Goal: Transaction & Acquisition: Purchase product/service

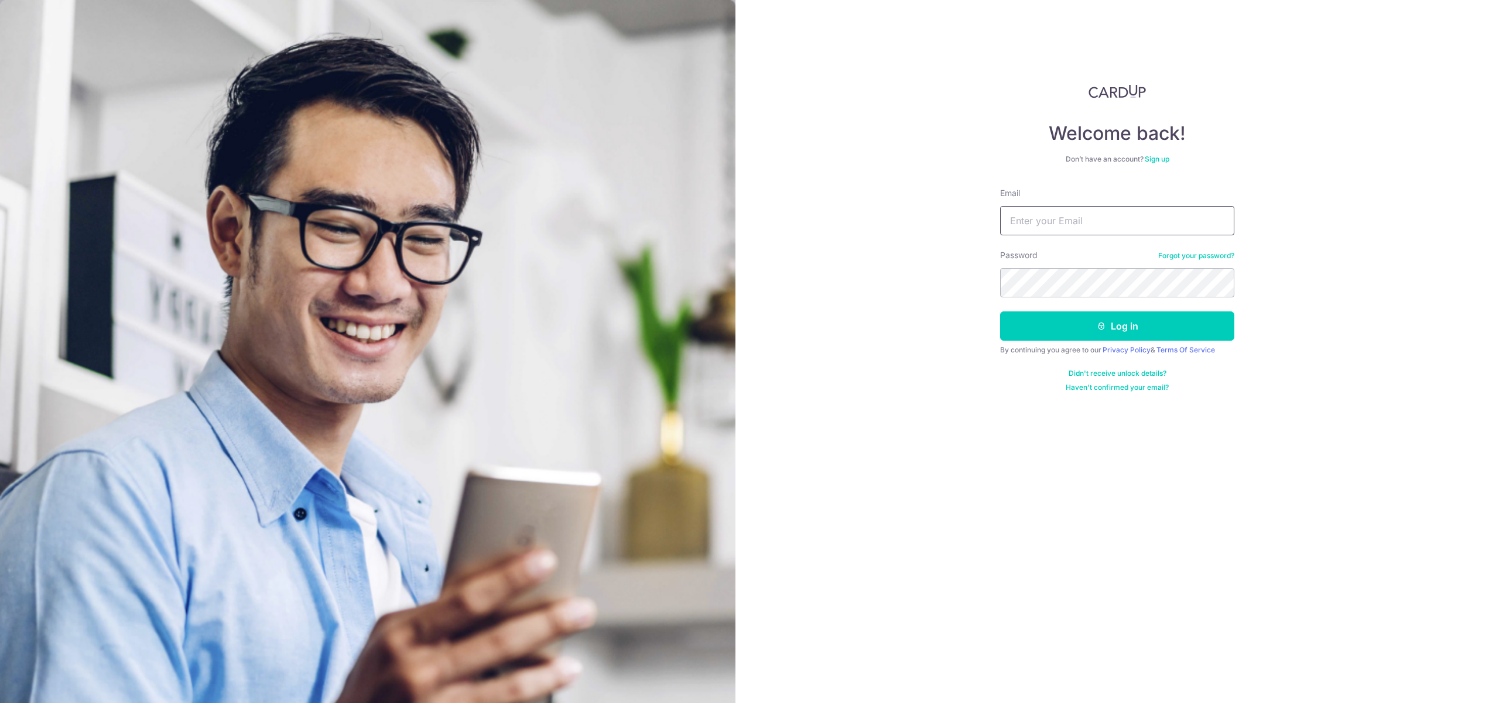
click at [1071, 229] on input "Email" at bounding box center [1117, 220] width 234 height 29
paste input "winnielim@airnovation.com.sg"
type input "winnielim@airnovation.com.sg"
click at [1078, 325] on button "Log in" at bounding box center [1117, 325] width 234 height 29
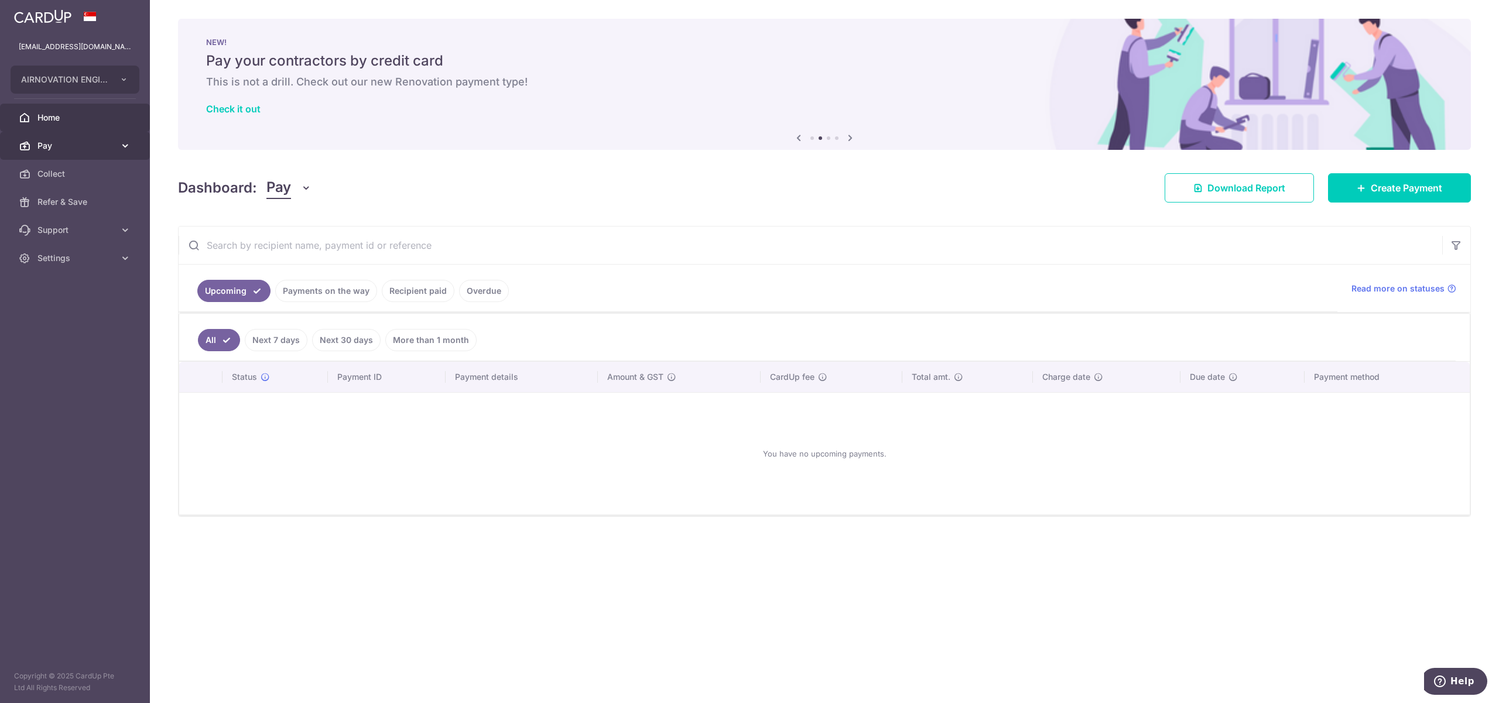
click at [92, 148] on span "Pay" at bounding box center [75, 146] width 77 height 12
click at [90, 169] on span "Payments" at bounding box center [75, 174] width 77 height 12
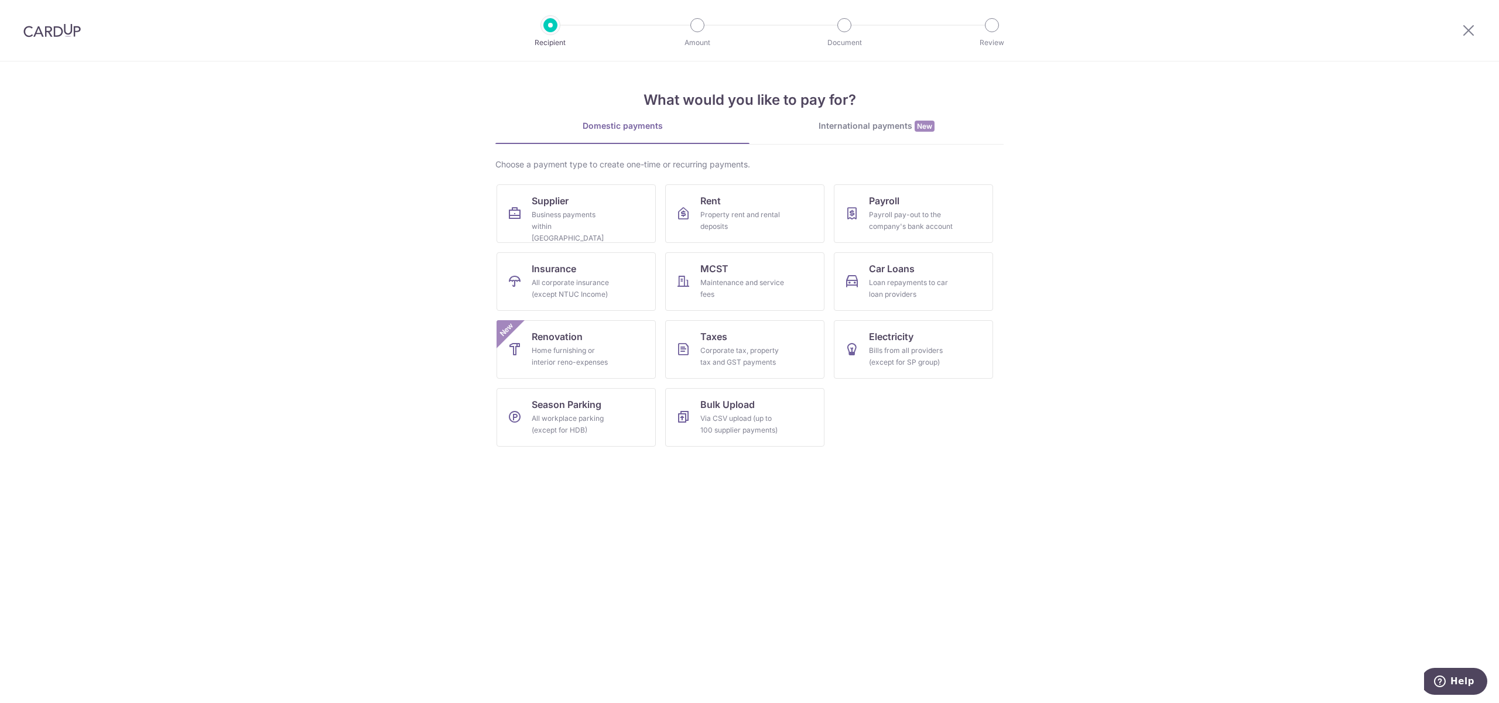
click at [880, 124] on div "International payments New" at bounding box center [876, 126] width 254 height 12
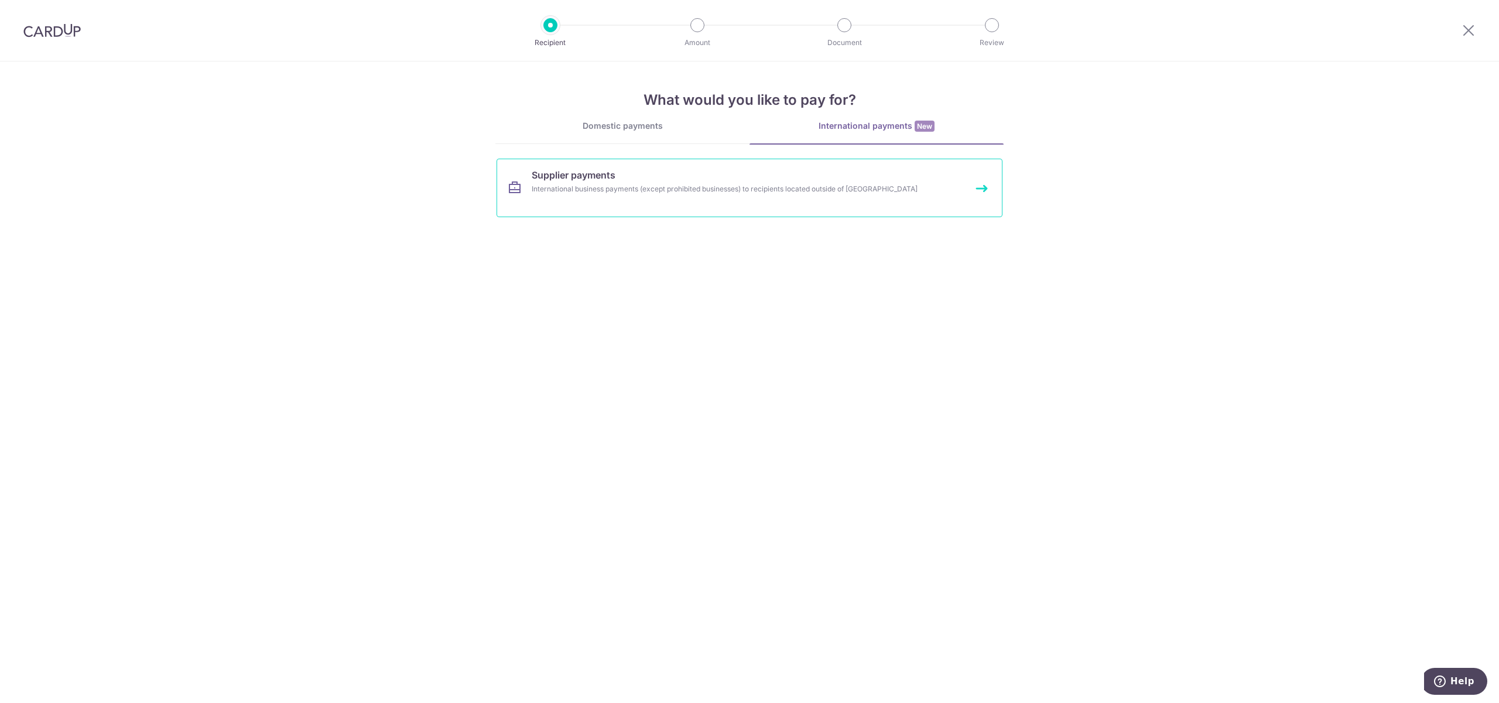
click at [609, 178] on span "Supplier payments" at bounding box center [574, 175] width 84 height 14
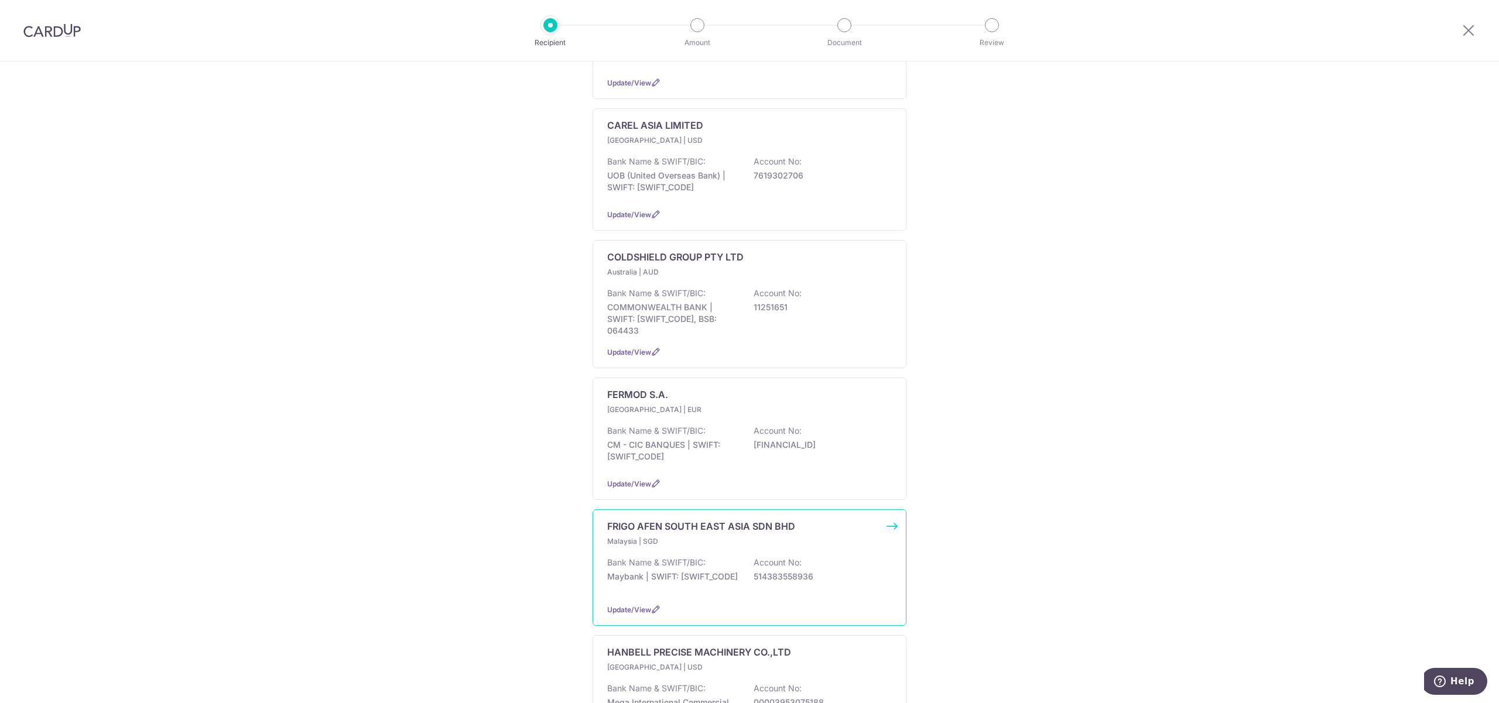
scroll to position [780, 0]
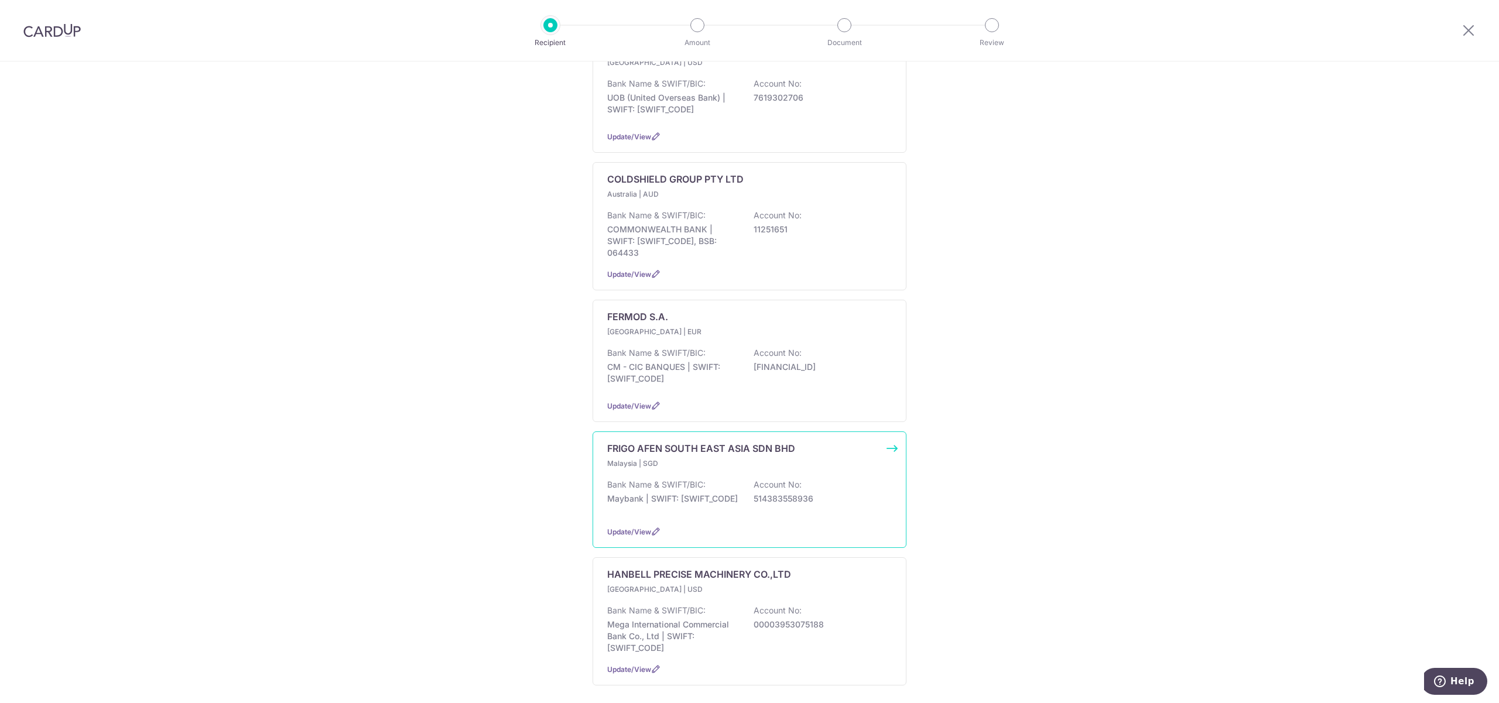
click at [879, 441] on div "FRIGO AFEN SOUTH EAST ASIA SDN BHD" at bounding box center [749, 448] width 284 height 14
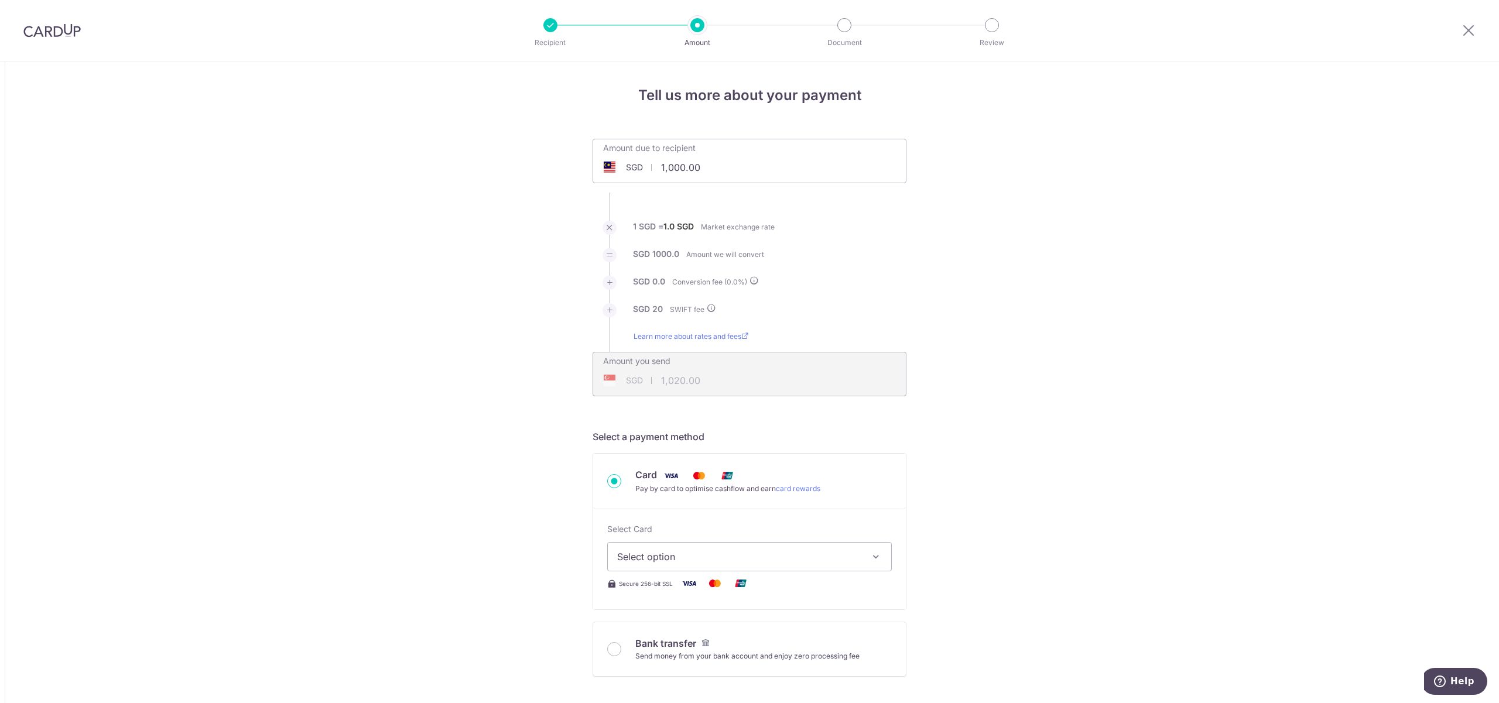
drag, startPoint x: 704, startPoint y: 172, endPoint x: 485, endPoint y: 176, distance: 219.0
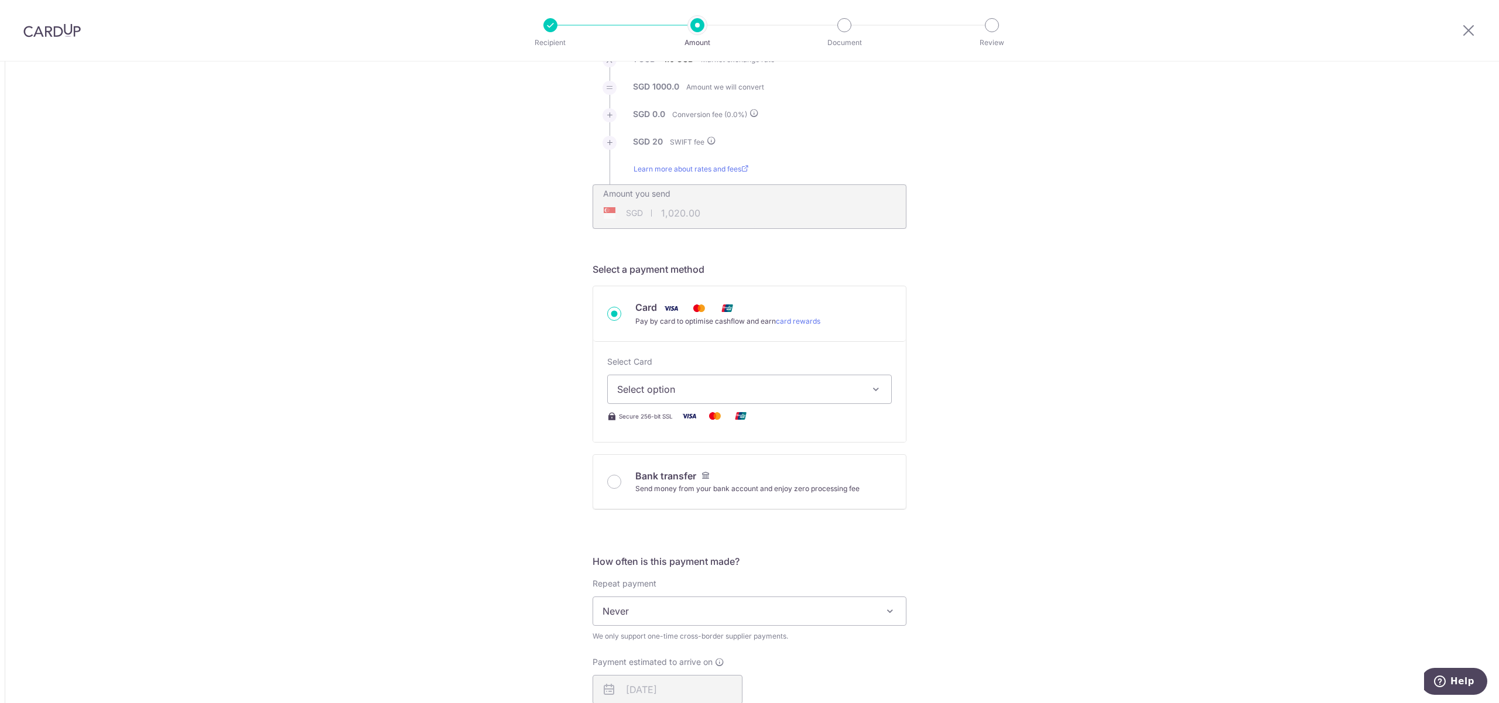
scroll to position [234, 0]
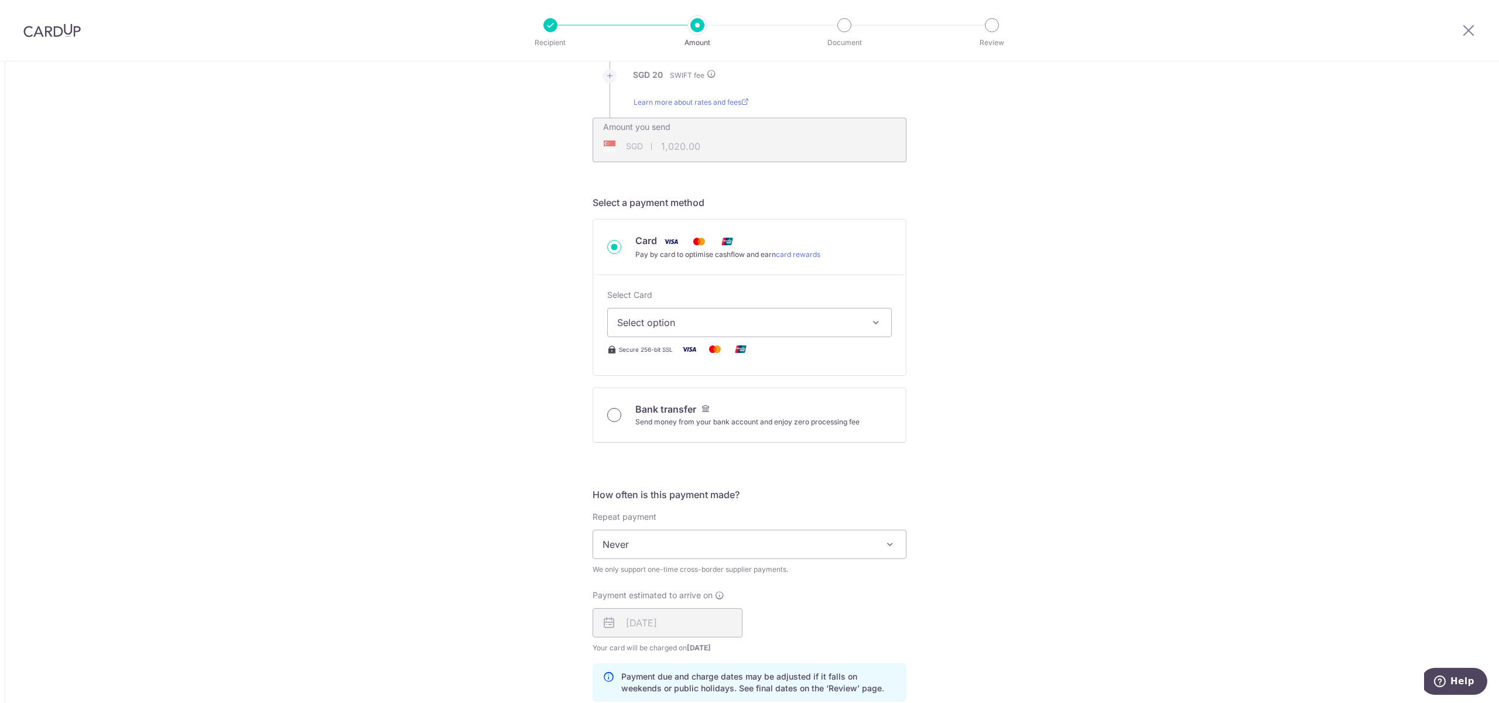
type input "1018.89"
click at [608, 417] on input "Bank transfer Send money from your bank account and enjoy zero processing fee" at bounding box center [614, 415] width 14 height 14
radio input "true"
type input "1,018.89"
type input "1,038.89"
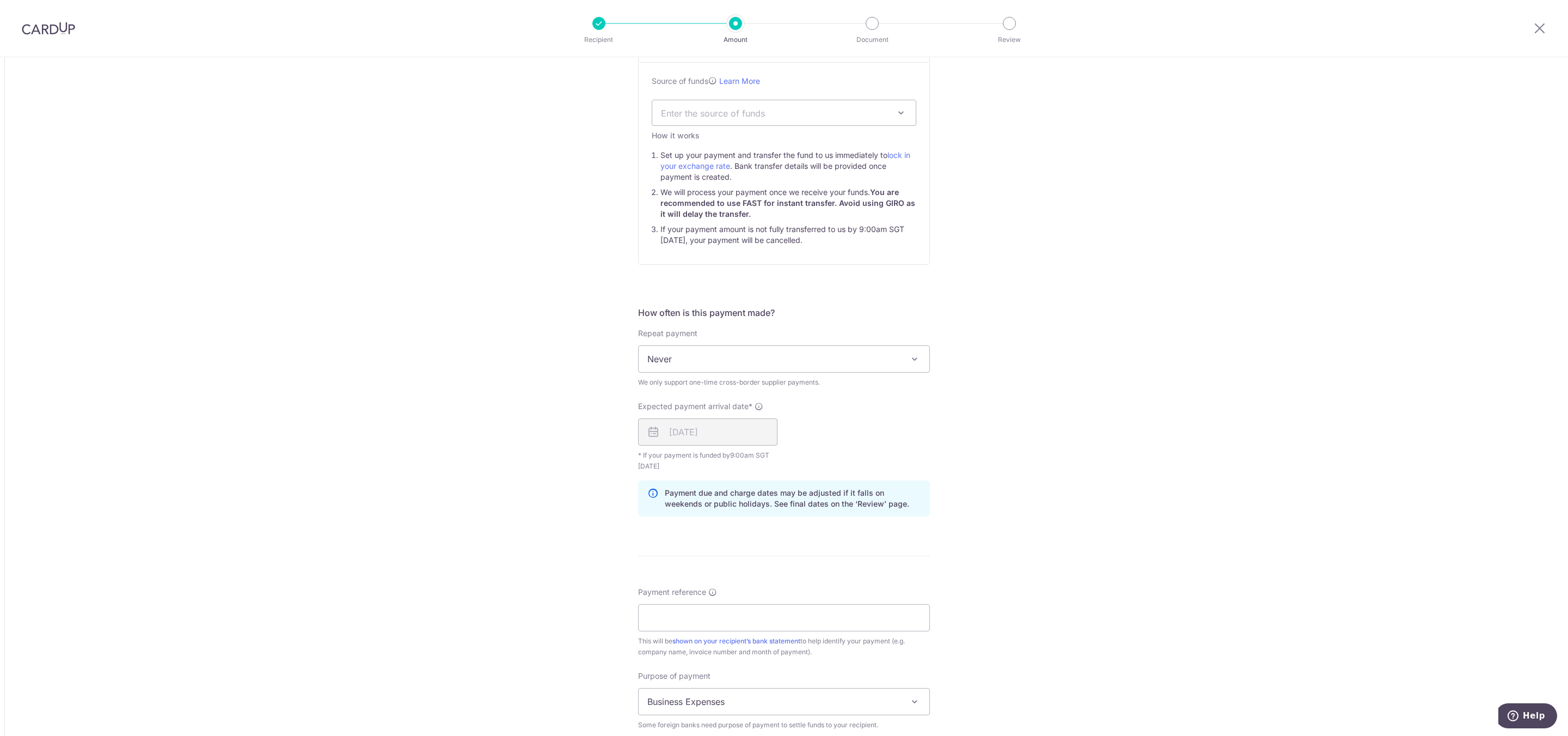
scroll to position [572, 0]
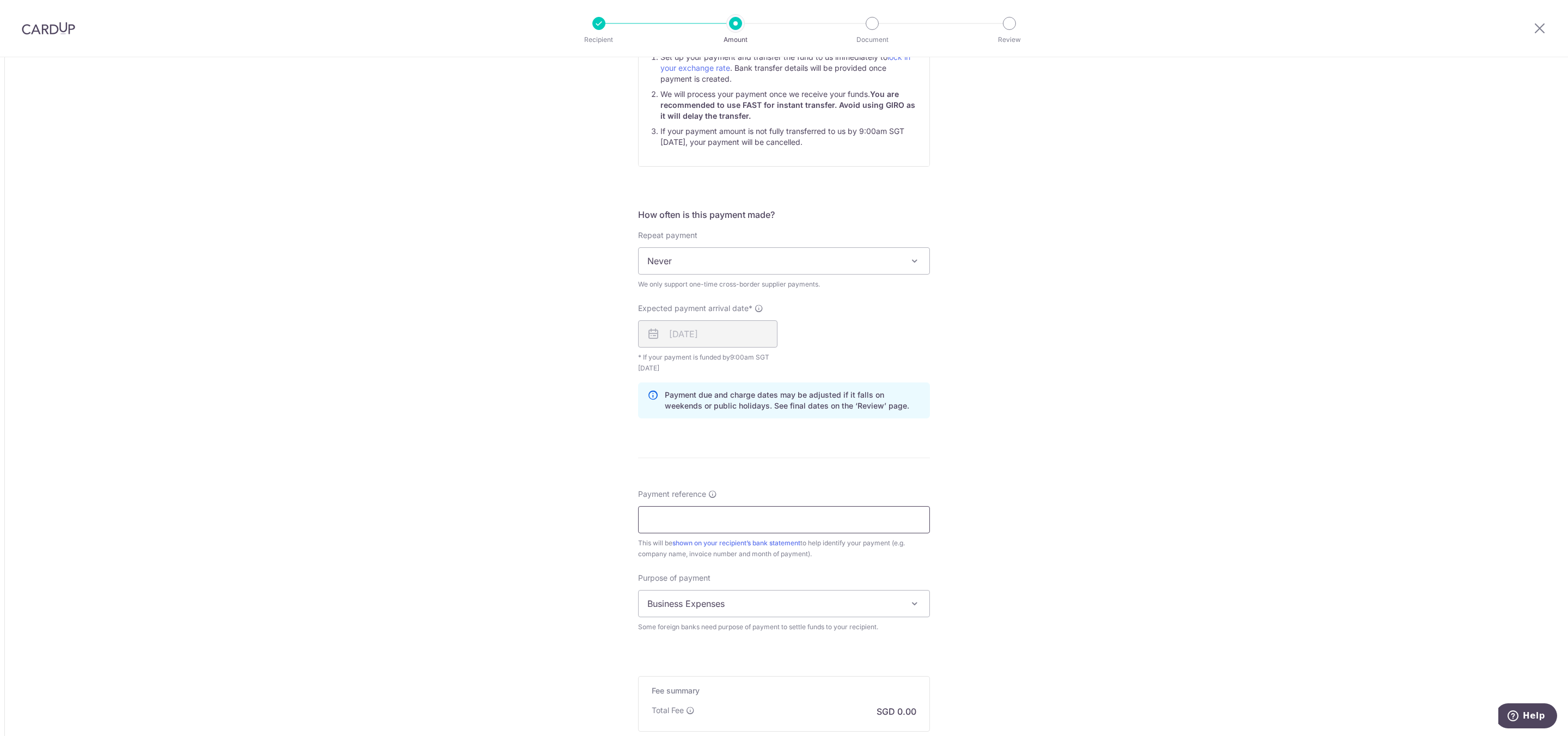
click at [719, 522] on input "Payment reference" at bounding box center [784, 519] width 292 height 27
drag, startPoint x: 786, startPoint y: 513, endPoint x: 468, endPoint y: 488, distance: 319.0
click at [484, 489] on div "Tell us more about your payment Amount due to recipient SGD 1,018.89 1018.89 1 …" at bounding box center [784, 178] width 1568 height 1385
drag, startPoint x: 804, startPoint y: 521, endPoint x: 724, endPoint y: 519, distance: 80.0
click at [724, 519] on input "AIRNOVATION INV APS 2402 001" at bounding box center [784, 519] width 292 height 27
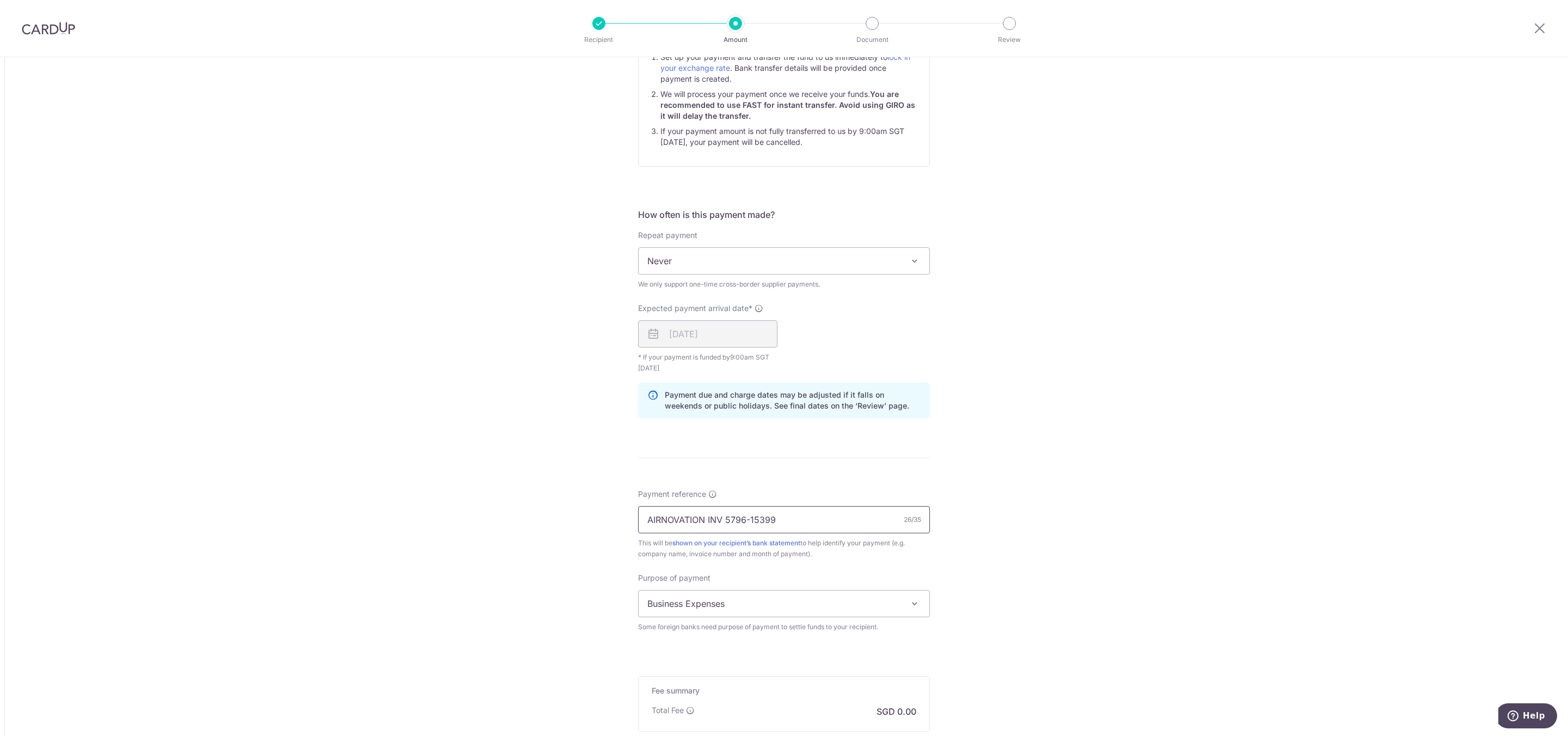
type input "AIRNOVATION INV 5796-15399"
click at [1050, 537] on div "Tell us more about your payment Amount due to recipient SGD 1,018.89 1018.89 1 …" at bounding box center [784, 178] width 1568 height 1385
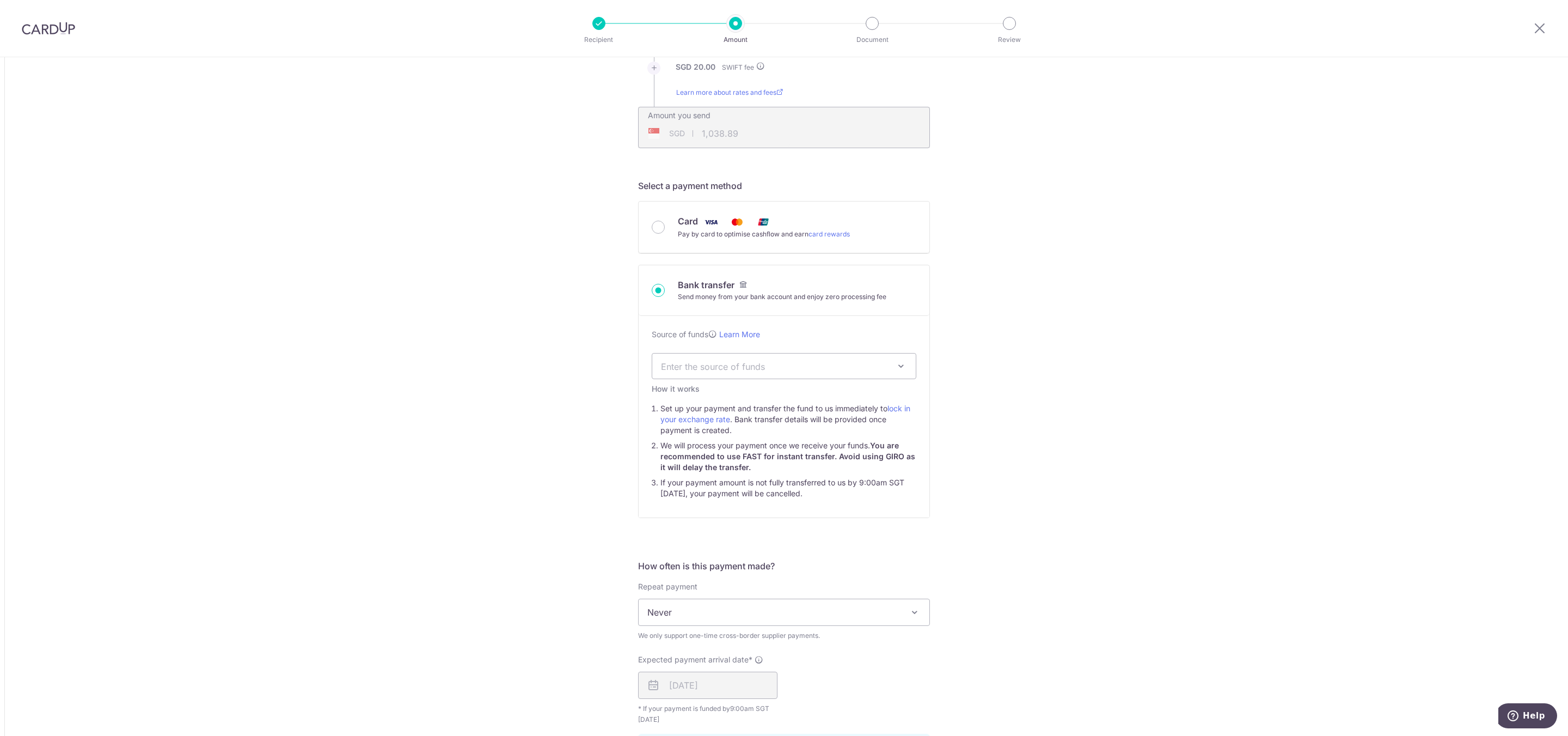
scroll to position [245, 0]
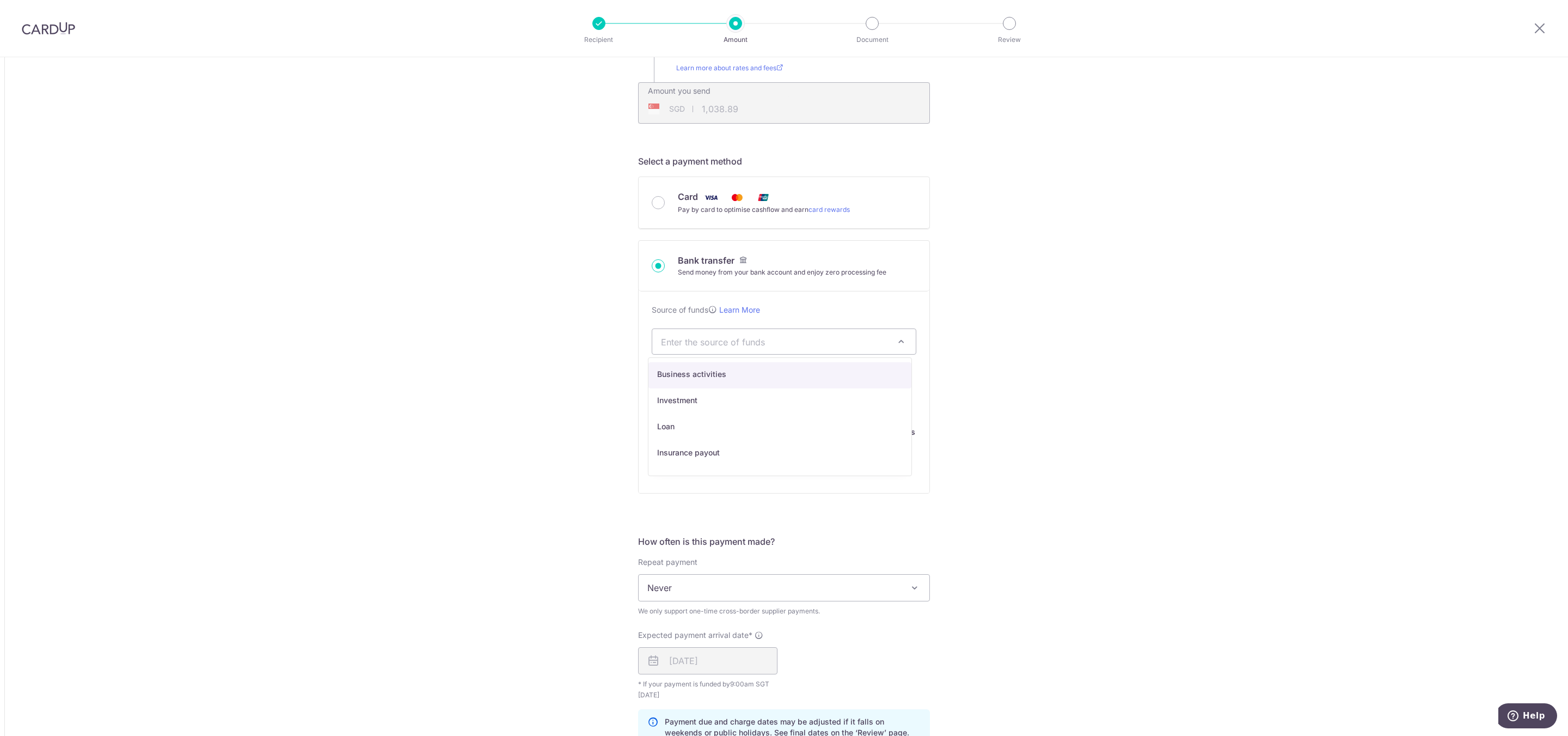
click at [719, 345] on span "Enter the source of funds" at bounding box center [776, 341] width 229 height 12
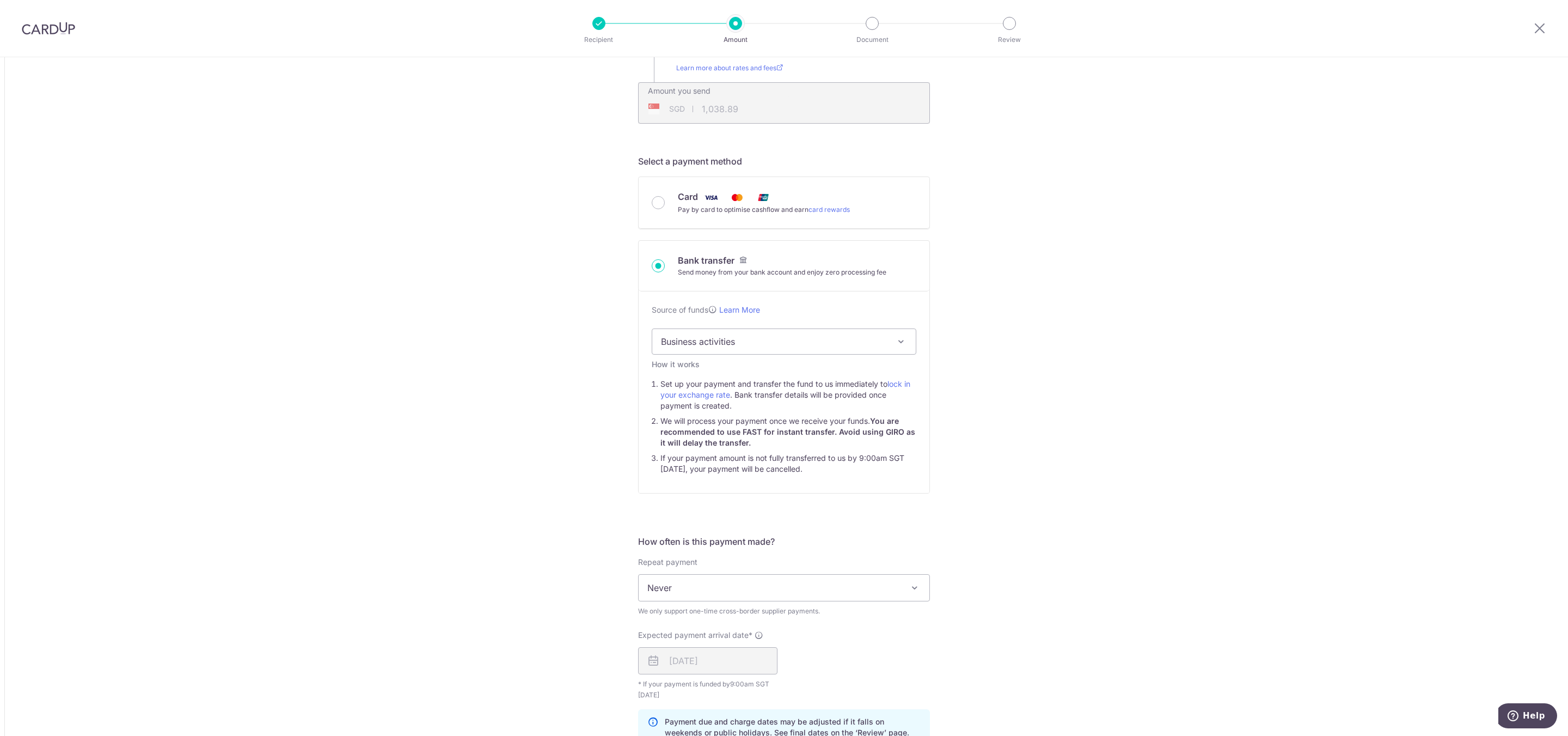
select select "1"
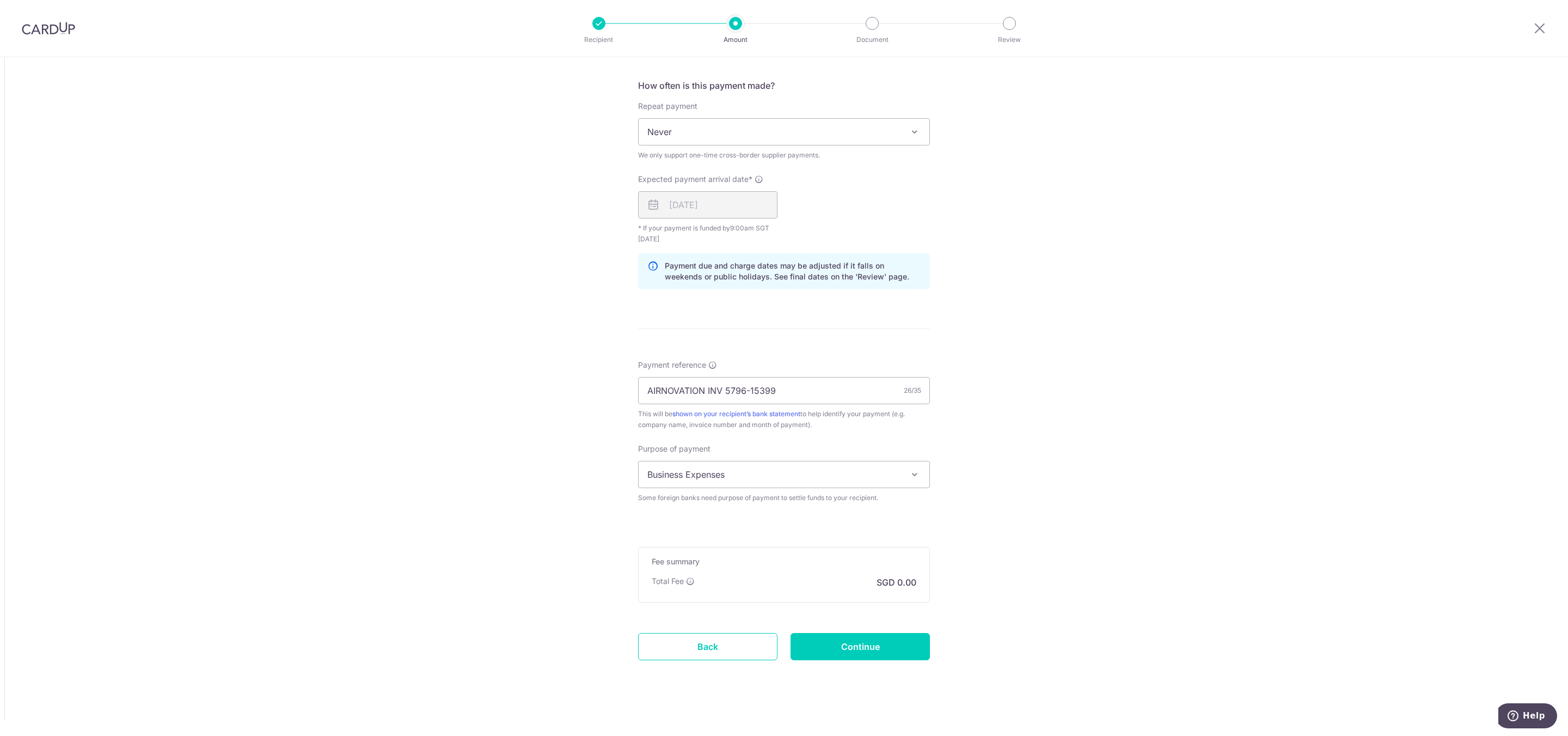
scroll to position [709, 0]
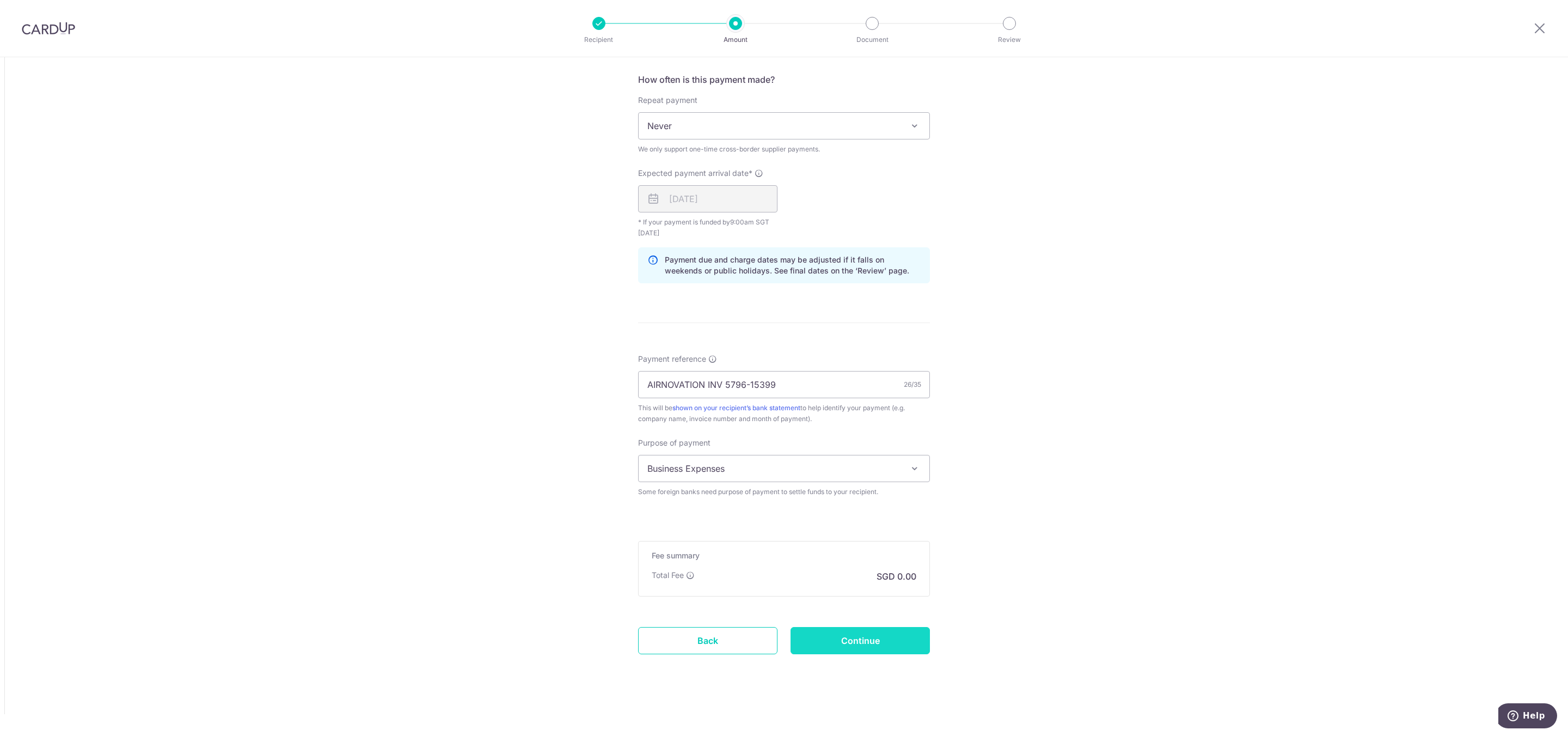
click at [892, 649] on input "Continue" at bounding box center [860, 640] width 140 height 27
type input "Create Schedule"
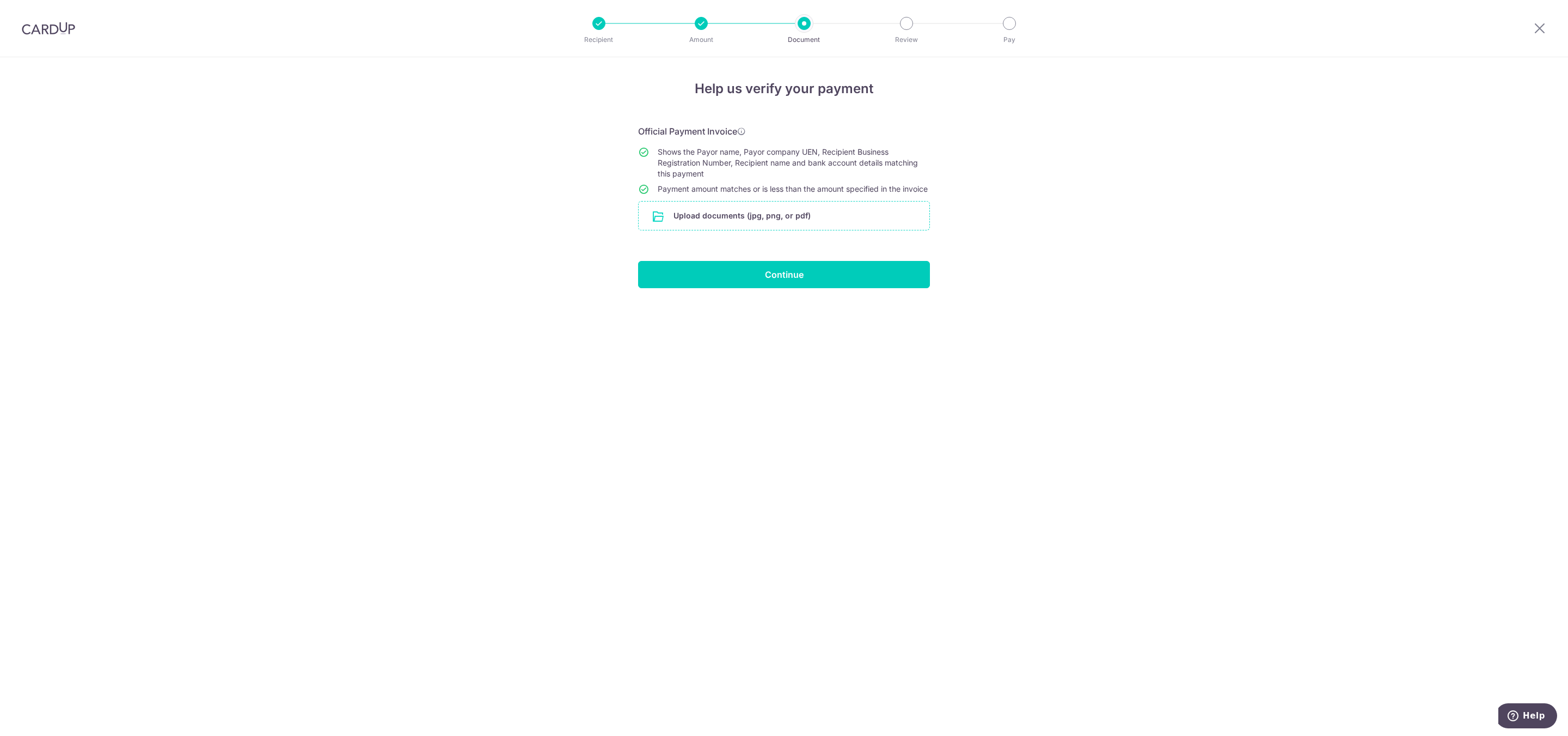
click at [758, 228] on input "file" at bounding box center [784, 216] width 291 height 28
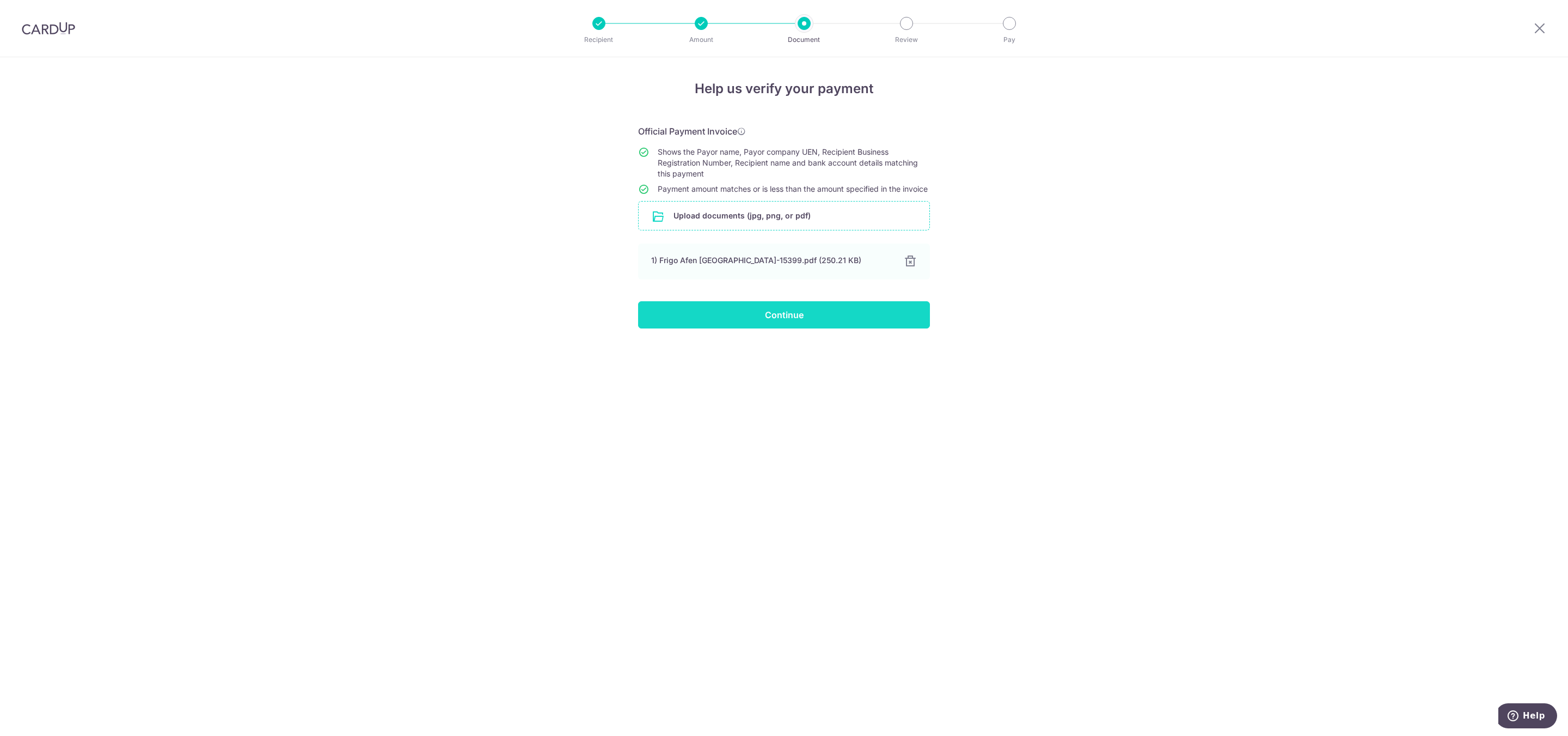
click at [814, 328] on input "Continue" at bounding box center [784, 314] width 292 height 27
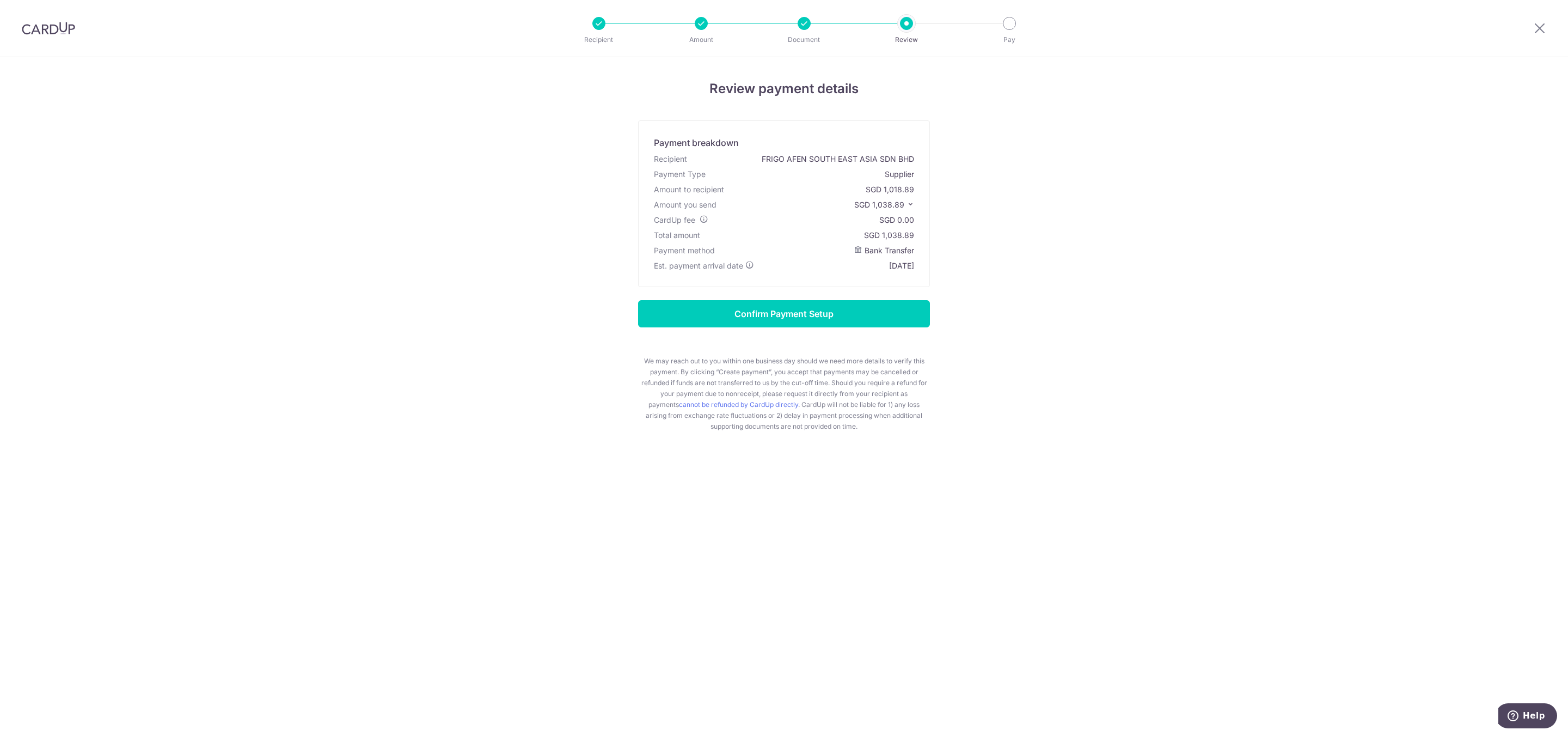
click at [910, 201] on icon at bounding box center [910, 204] width 7 height 7
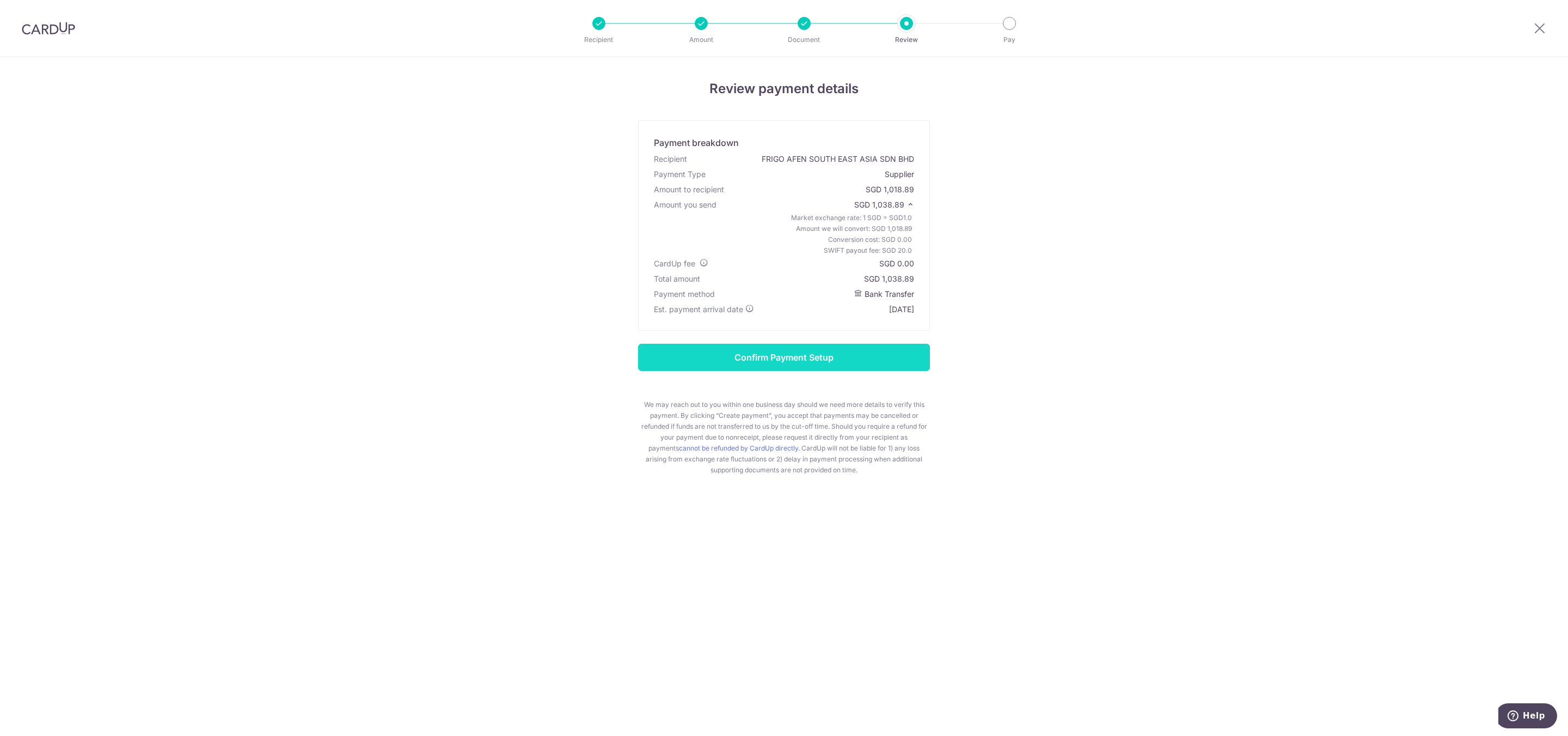
click at [777, 358] on input "Confirm Payment Setup" at bounding box center [784, 356] width 292 height 27
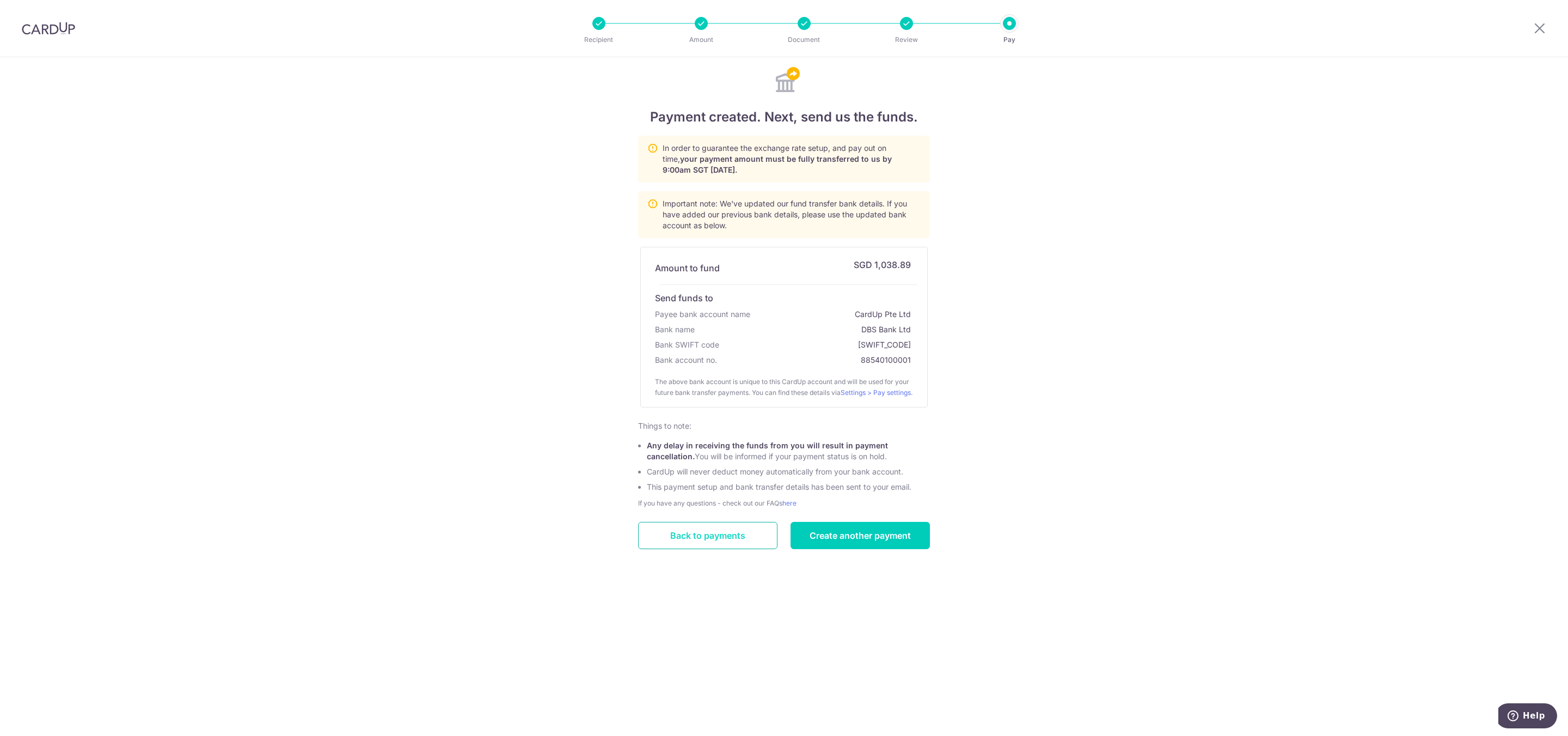
click at [695, 546] on link "Back to payments" at bounding box center [708, 535] width 140 height 27
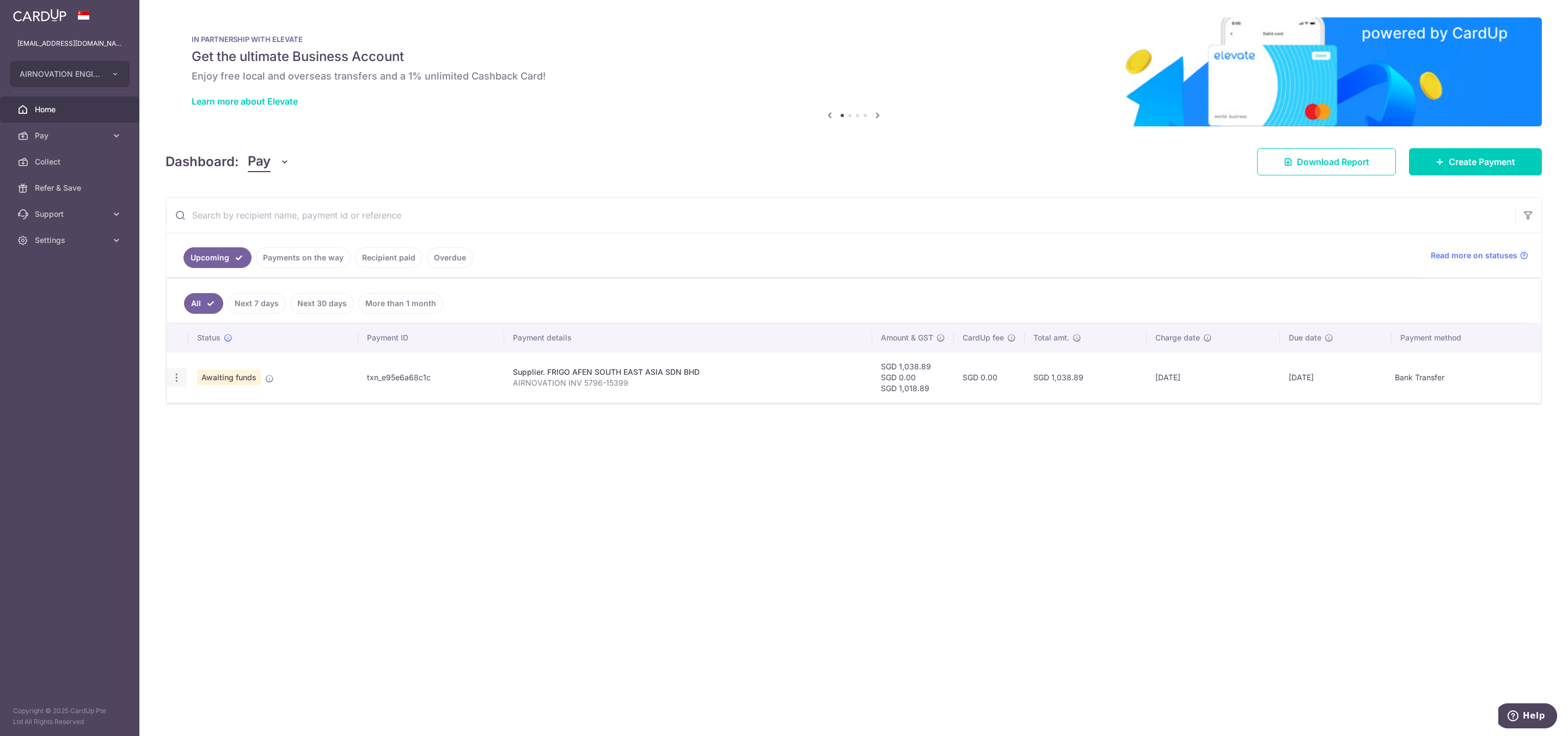
click at [175, 383] on icon "button" at bounding box center [177, 378] width 11 height 11
click at [336, 490] on div "× Pause Schedule Pause all future payments in this series Pause just this one p…" at bounding box center [854, 368] width 1428 height 736
click at [108, 240] on link "Settings" at bounding box center [70, 240] width 140 height 26
click at [73, 295] on span "Logout" at bounding box center [70, 292] width 72 height 11
